Goal: Task Accomplishment & Management: Use online tool/utility

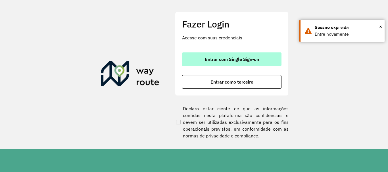
click at [235, 61] on span "Entrar com Single Sign-on" at bounding box center [232, 59] width 54 height 5
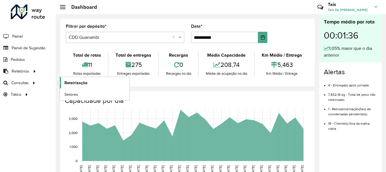
click at [87, 82] on link "Roteirização" at bounding box center [95, 82] width 70 height 11
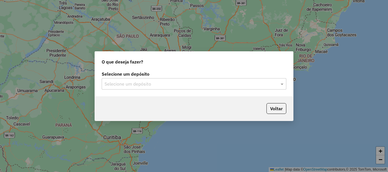
click at [147, 83] on input "text" at bounding box center [189, 84] width 168 height 7
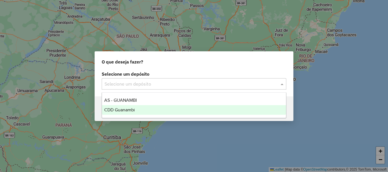
click at [120, 109] on span "CDD Guanambi" at bounding box center [119, 110] width 31 height 5
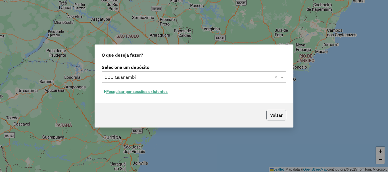
click at [274, 116] on button "Voltar" at bounding box center [276, 115] width 20 height 11
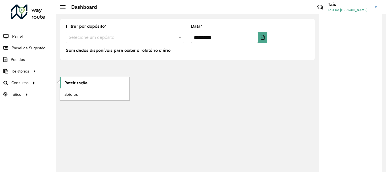
click at [89, 85] on link "Roteirização" at bounding box center [95, 82] width 70 height 11
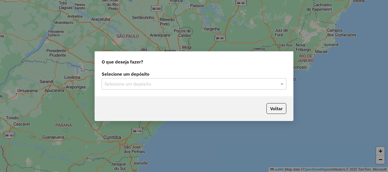
click at [234, 82] on input "text" at bounding box center [189, 84] width 168 height 7
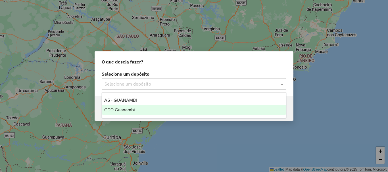
click at [121, 112] on span "CDD Guanambi" at bounding box center [119, 110] width 31 height 5
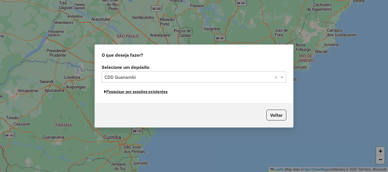
click at [165, 94] on button "Pesquisar por sessões existentes" at bounding box center [136, 91] width 68 height 9
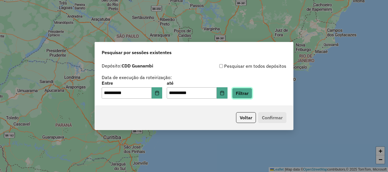
click at [252, 93] on button "Filtrar" at bounding box center [242, 93] width 20 height 11
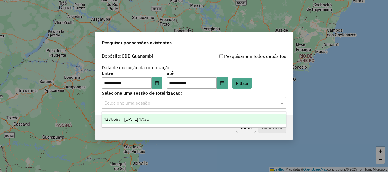
click at [187, 106] on input "text" at bounding box center [189, 103] width 168 height 7
click at [149, 119] on span "1286697 - 02/10/2025 17:35" at bounding box center [126, 119] width 45 height 5
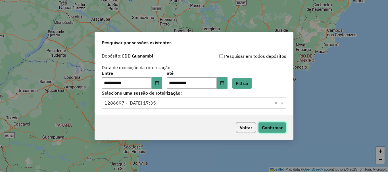
click at [279, 128] on button "Confirmar" at bounding box center [272, 127] width 28 height 11
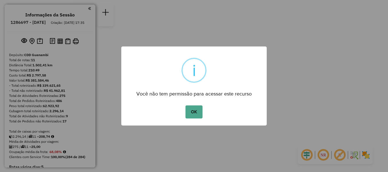
click at [189, 120] on div "× i Você não tem permissão para acessar este recurso OK No Cancel" at bounding box center [193, 86] width 145 height 79
click at [196, 111] on button "OK" at bounding box center [193, 112] width 17 height 13
